Goal: Find specific page/section: Find specific page/section

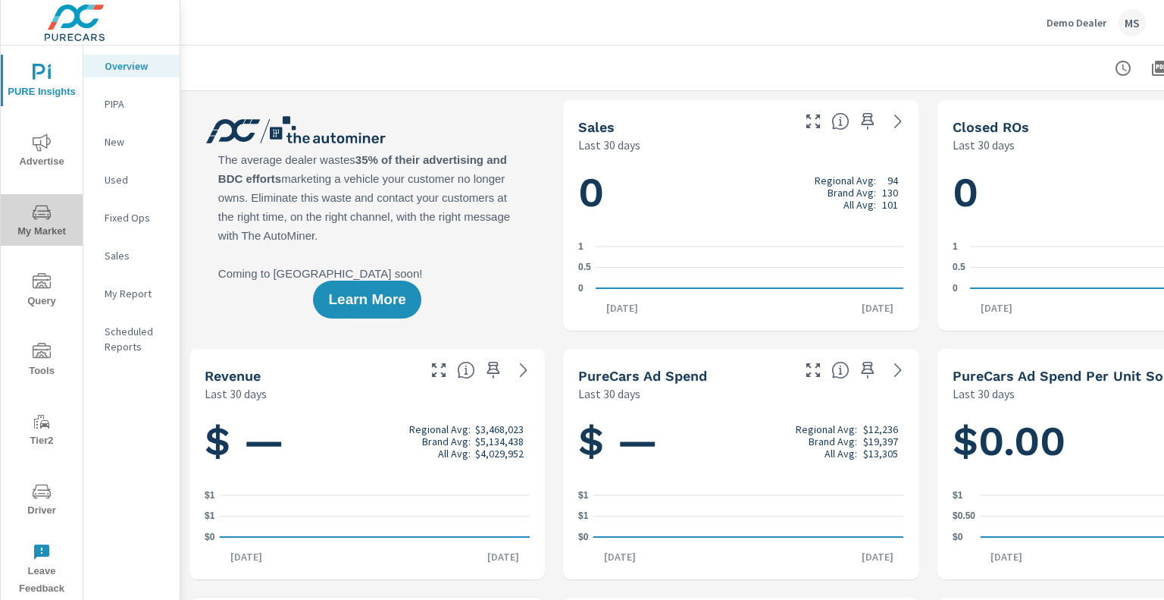
click at [42, 229] on span "My Market" at bounding box center [41, 221] width 73 height 37
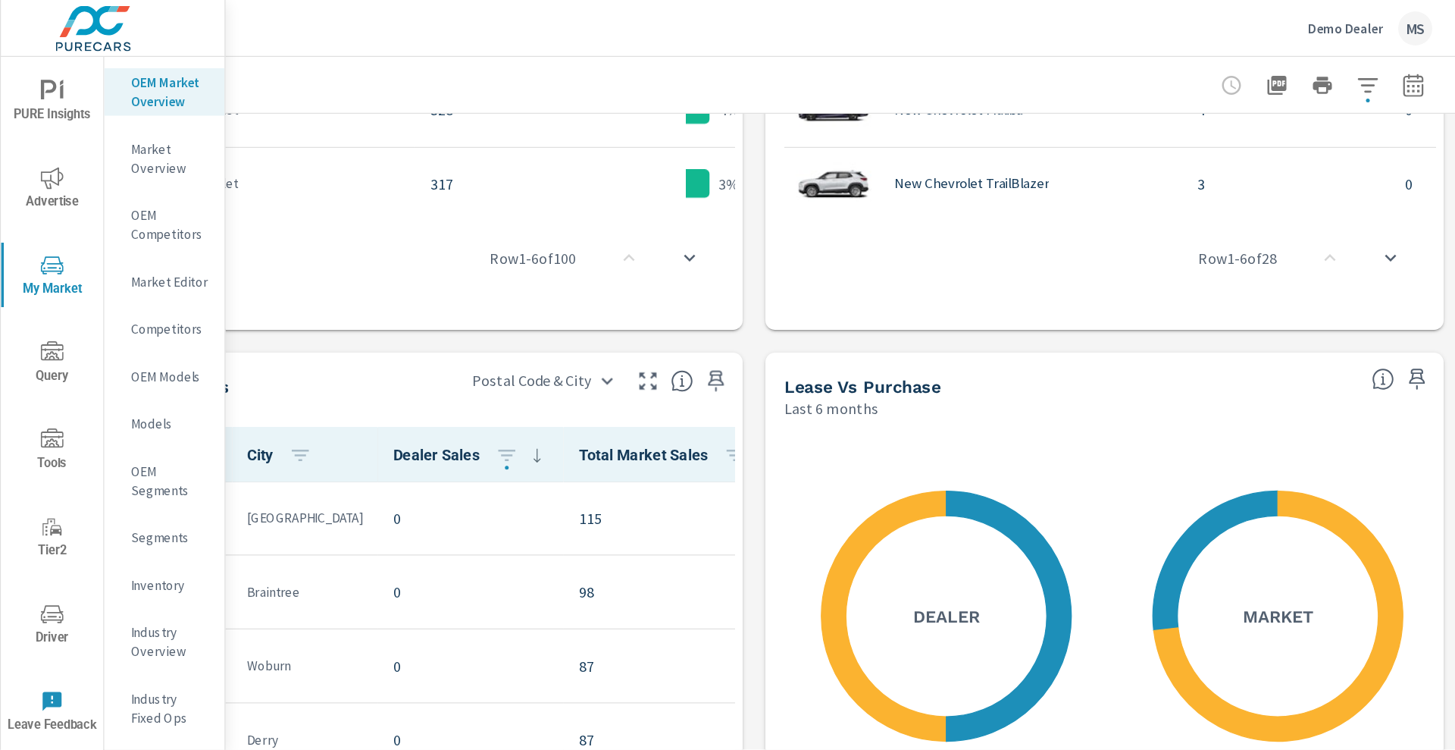
scroll to position [1185, 0]
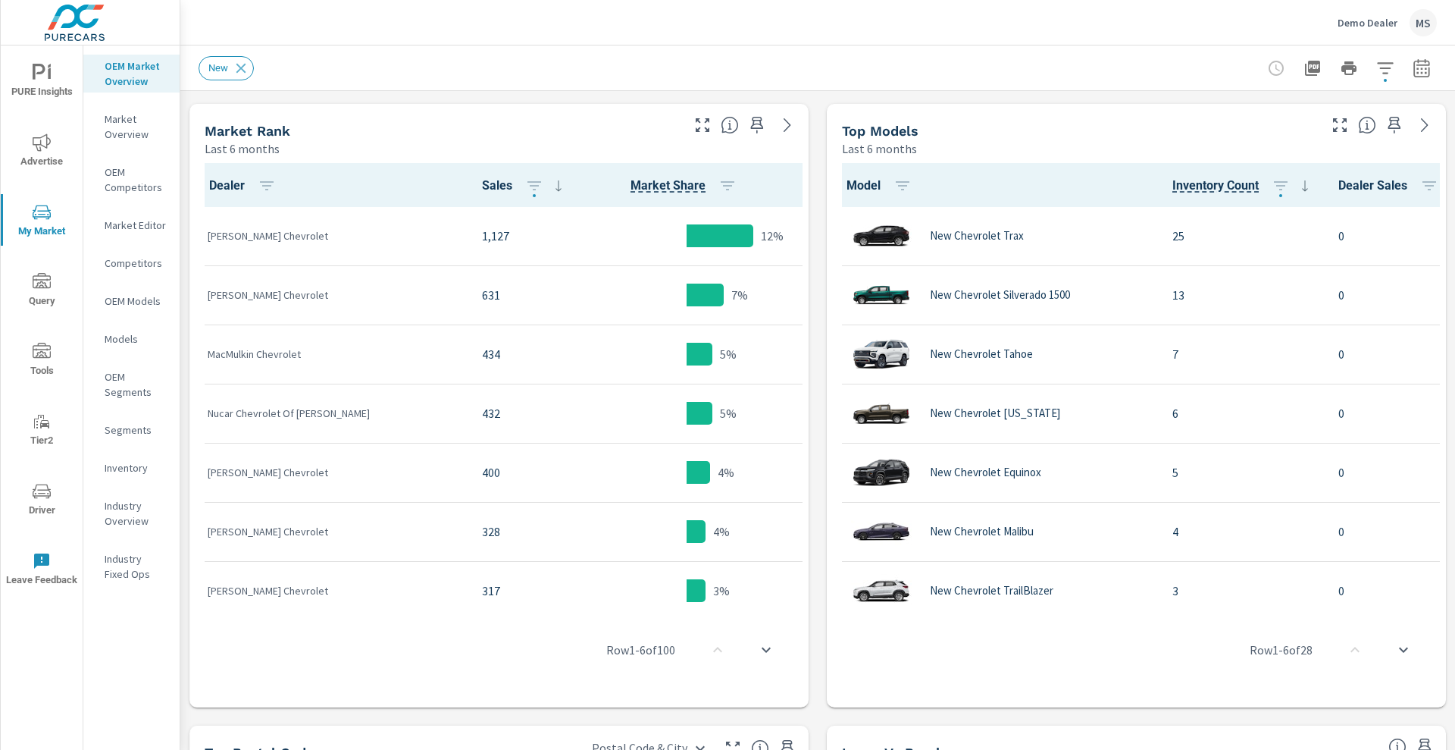
scroll to position [744, 0]
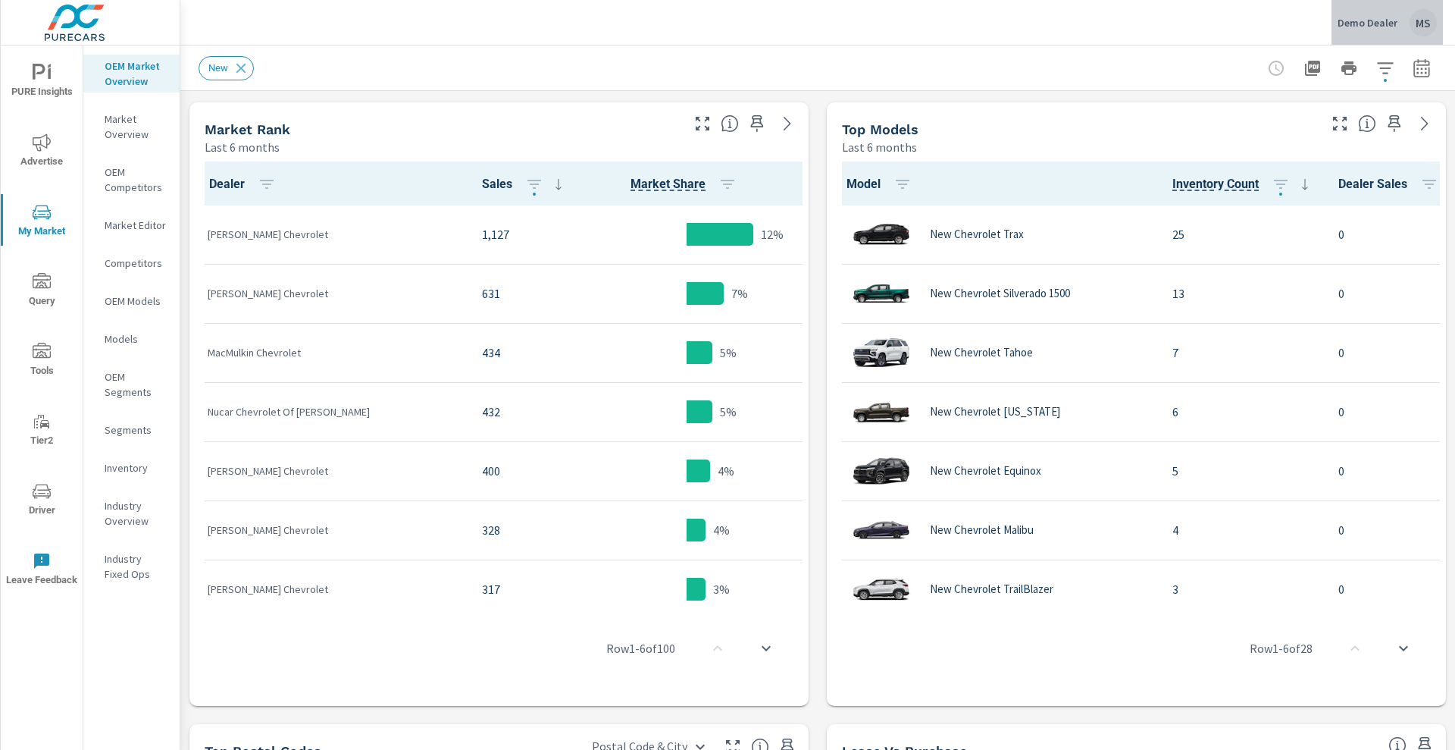
click at [1164, 23] on p "Demo Dealer" at bounding box center [1368, 23] width 60 height 14
